Goal: Check status

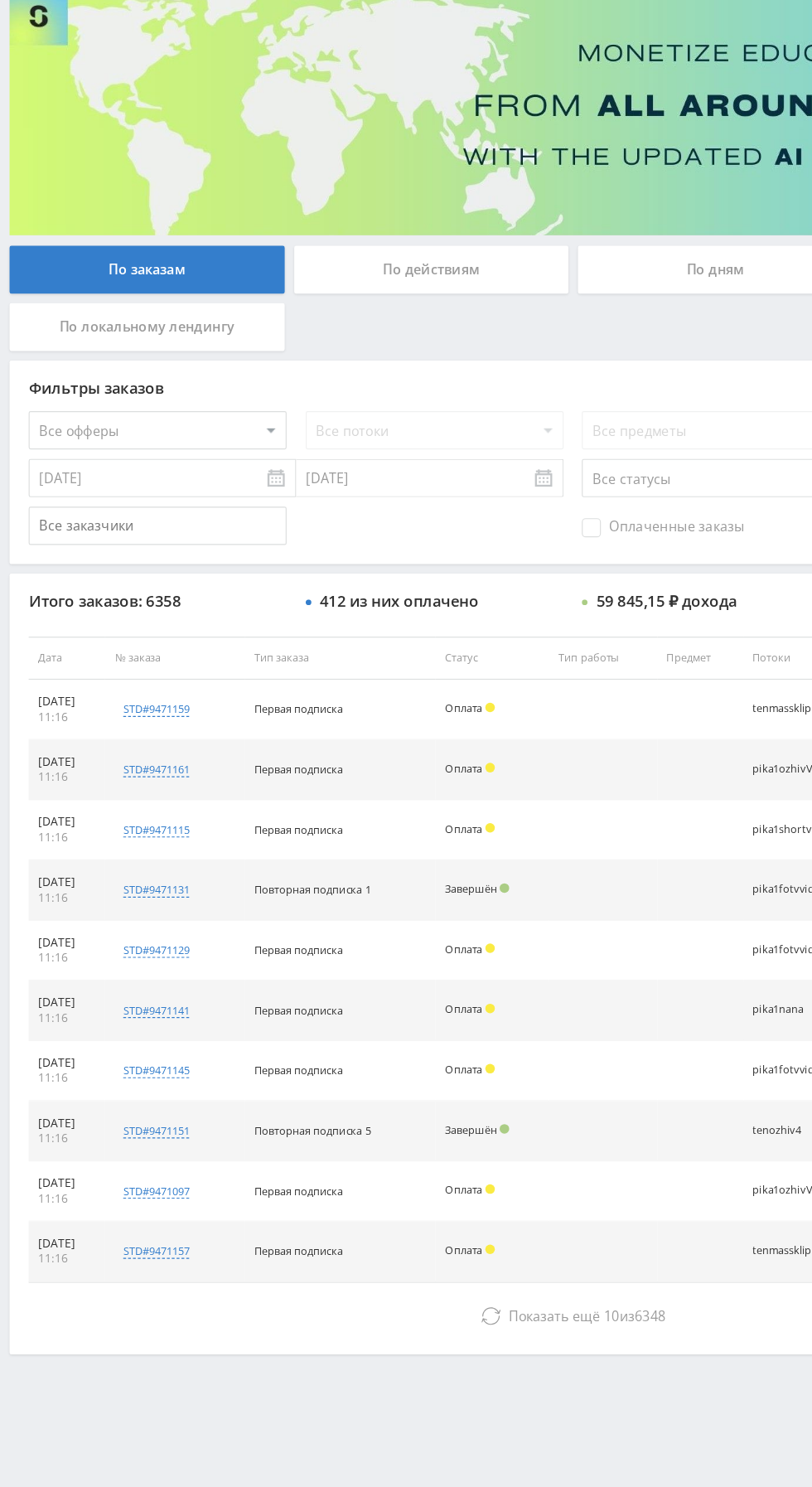
click at [369, 1277] on button "Показать ещё 10 из 6348" at bounding box center [496, 1267] width 944 height 34
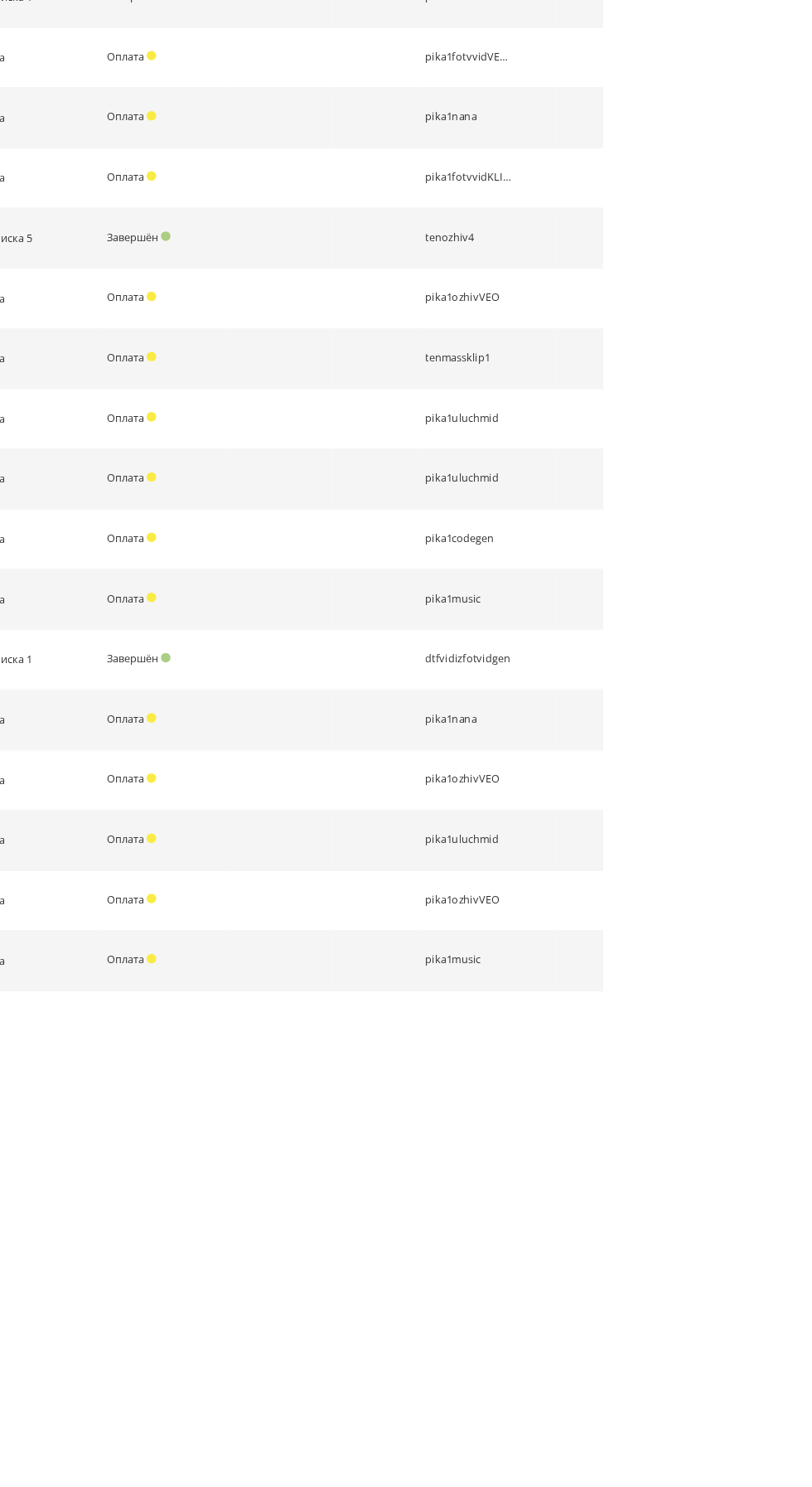
scroll to position [291, 0]
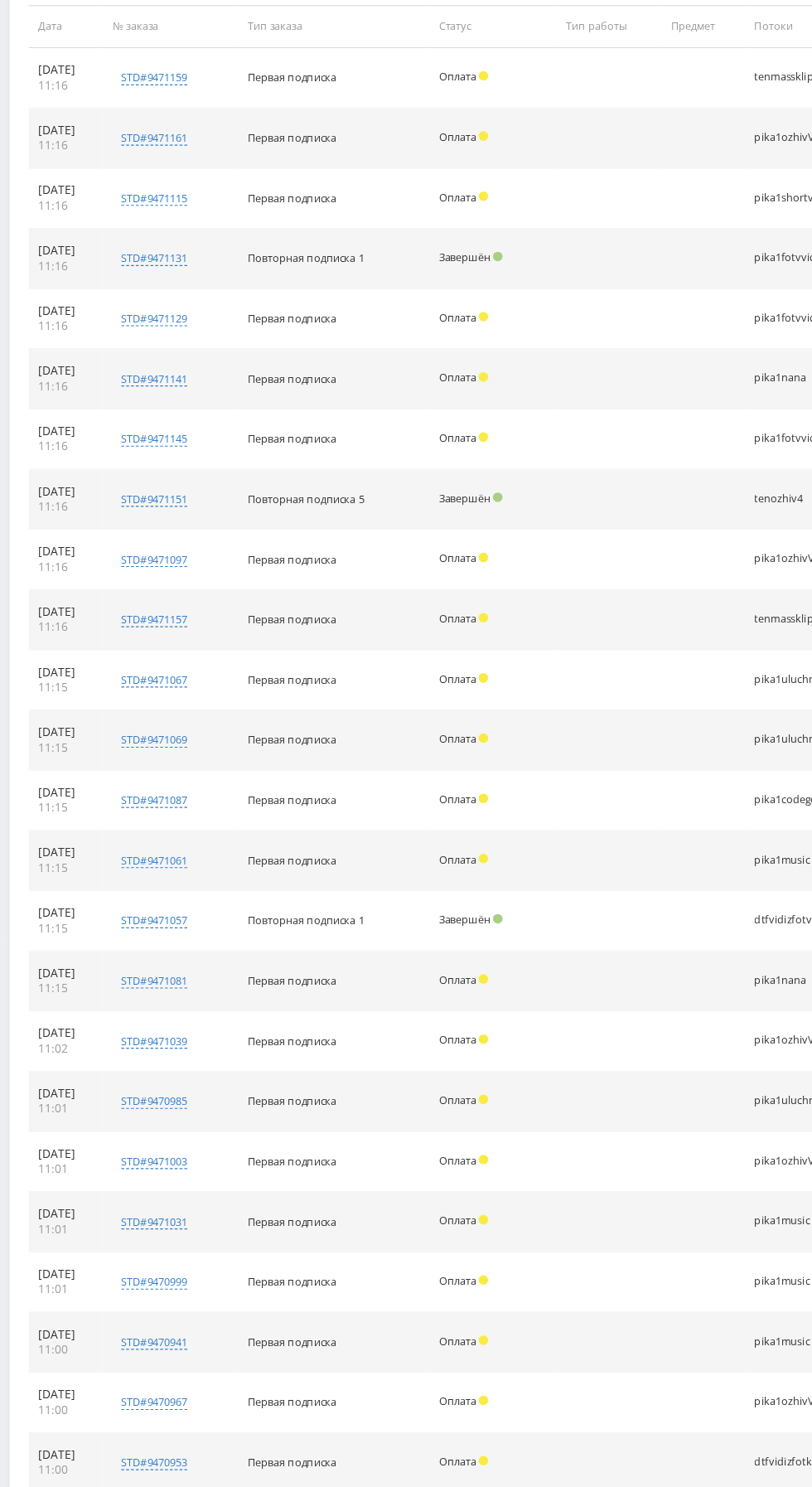
scroll to position [0, 0]
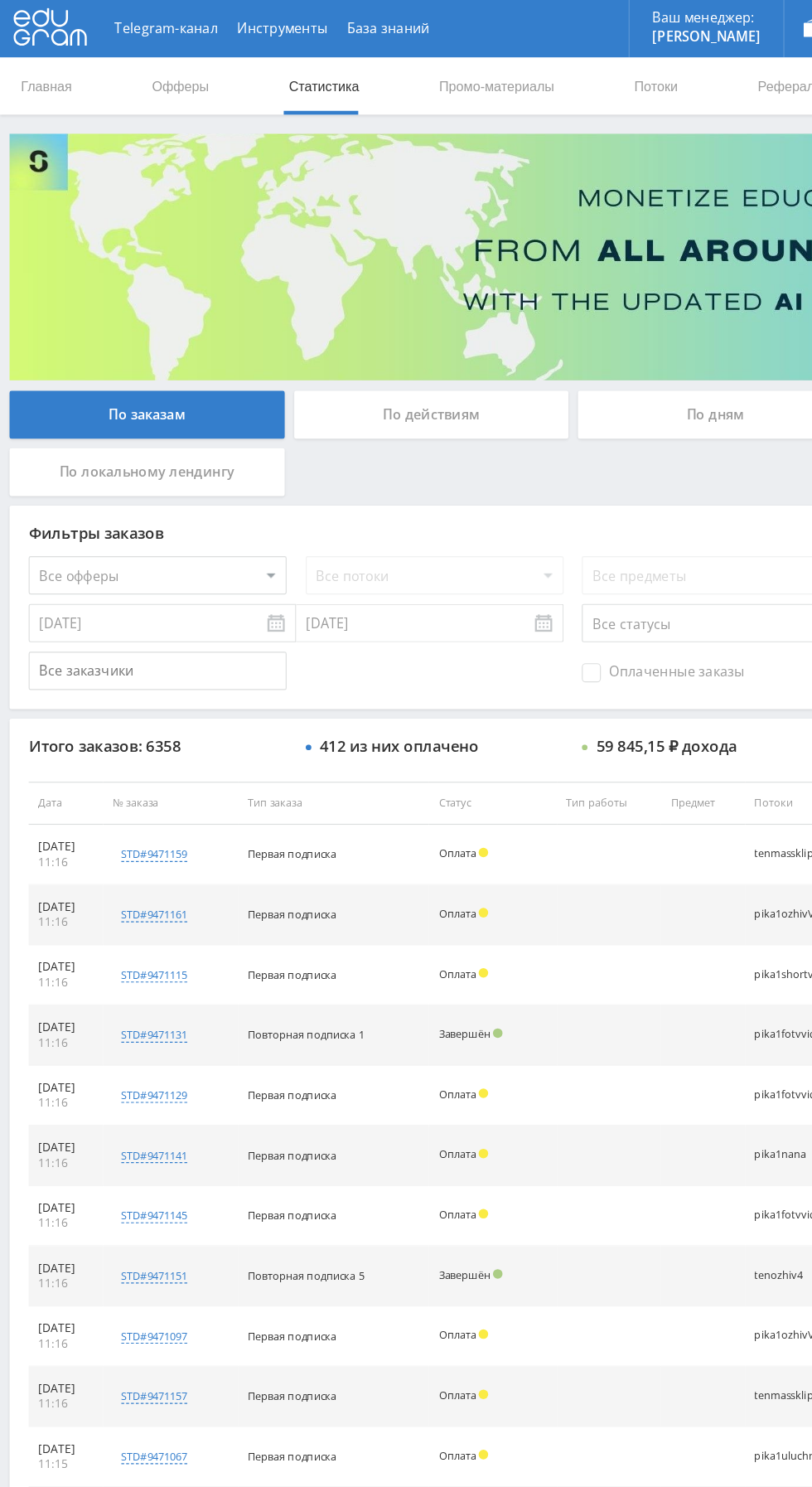
click at [582, 373] on div "По дням" at bounding box center [620, 359] width 239 height 42
click at [0, 0] on input "По дням" at bounding box center [0, 0] width 0 height 0
